Goal: Task Accomplishment & Management: Complete application form

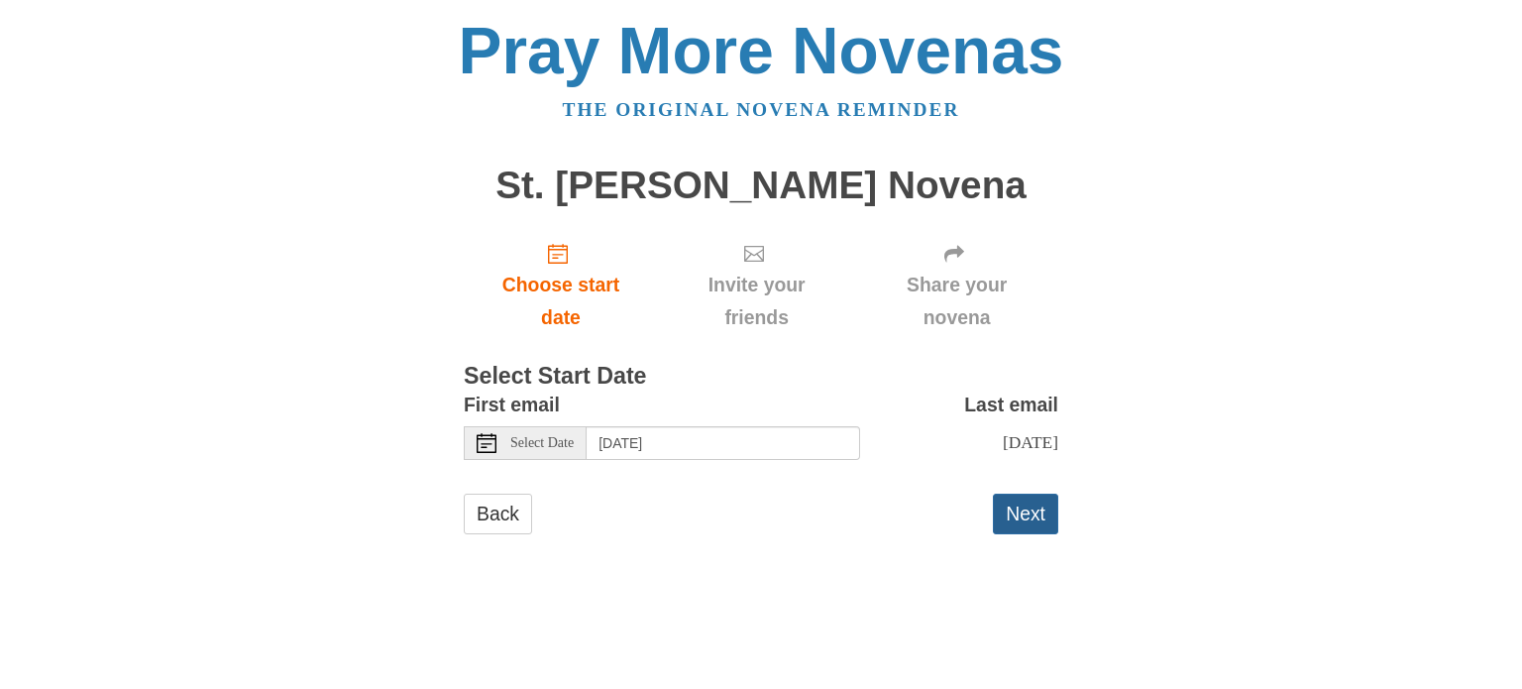
click at [1033, 534] on button "Next" at bounding box center [1025, 513] width 65 height 41
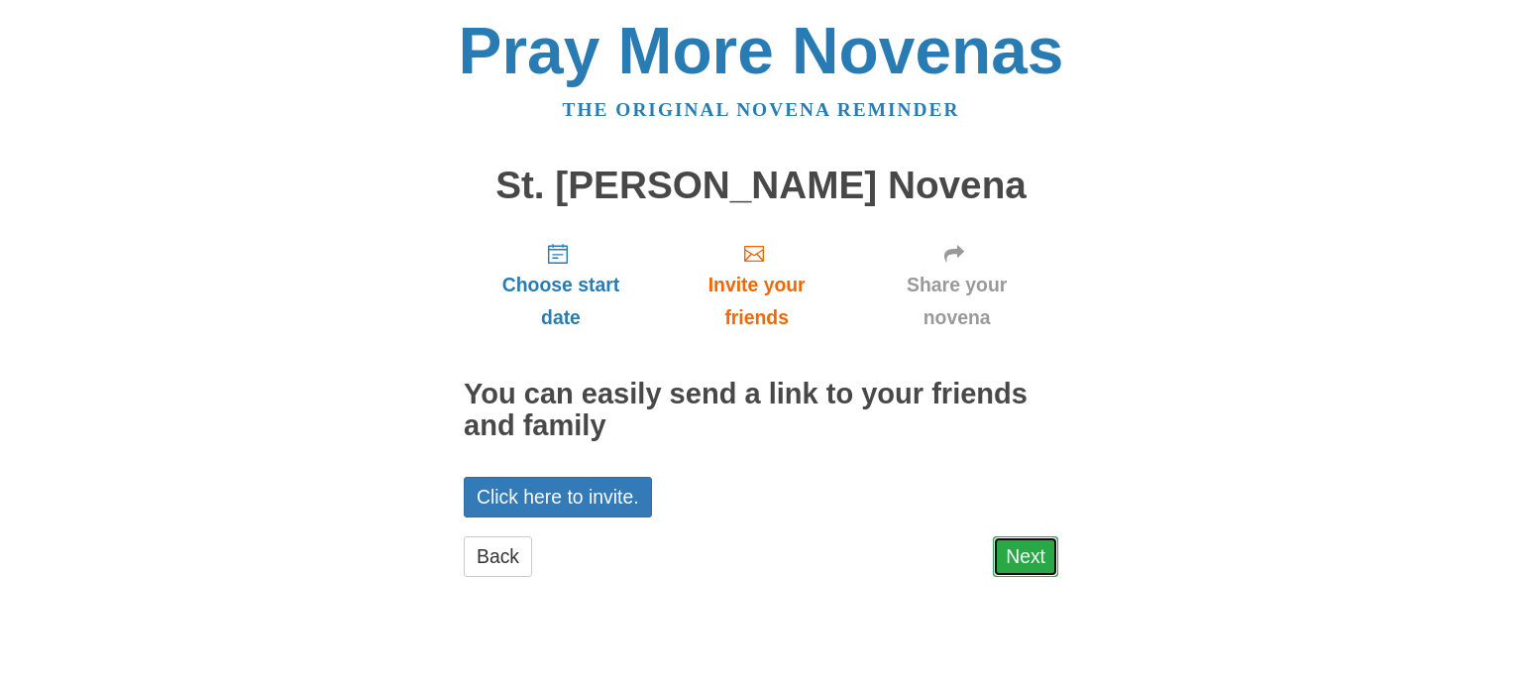
click at [1042, 562] on link "Next" at bounding box center [1025, 556] width 65 height 41
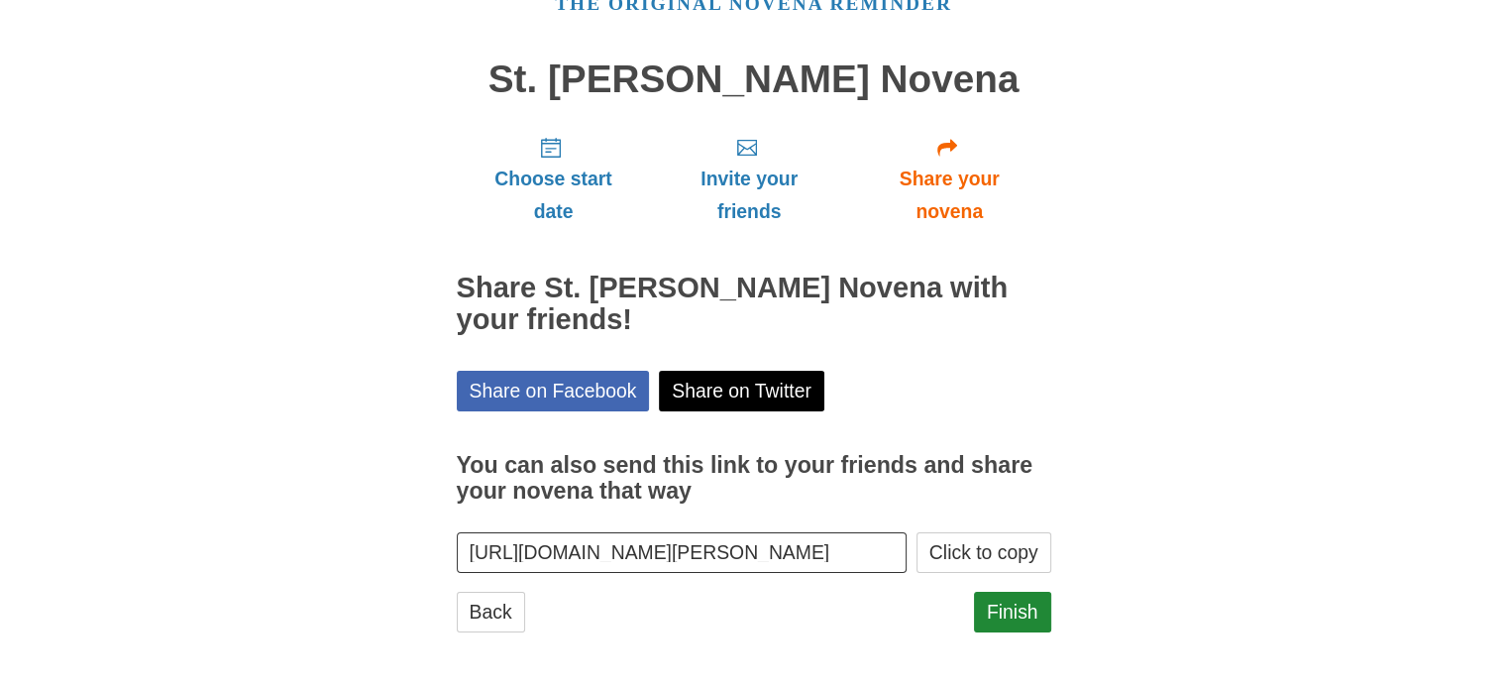
scroll to position [105, 0]
click at [1004, 609] on link "Finish" at bounding box center [1012, 612] width 77 height 41
